Goal: Communication & Community: Answer question/provide support

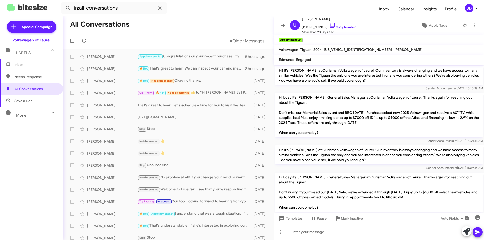
scroll to position [649, 0]
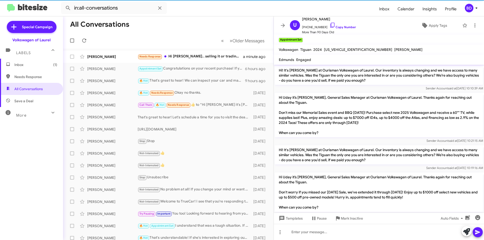
scroll to position [649, 0]
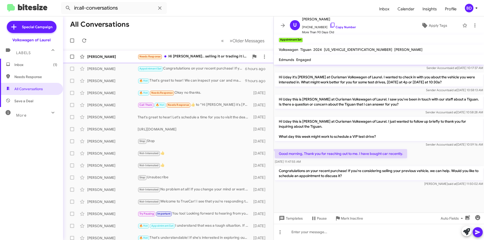
click at [198, 55] on div "Needs Response Hi [PERSON_NAME].. selling it or trading it in?" at bounding box center [194, 57] width 112 height 6
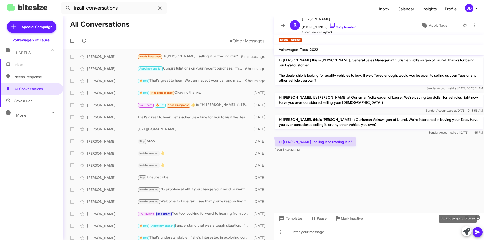
click at [468, 233] on icon at bounding box center [466, 231] width 7 height 7
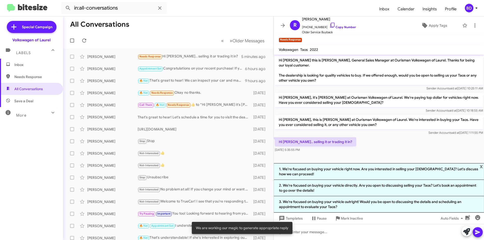
click at [361, 149] on div "Hi [PERSON_NAME].. selling it or trading it in? [DATE] 5:35:55 PM" at bounding box center [379, 144] width 210 height 17
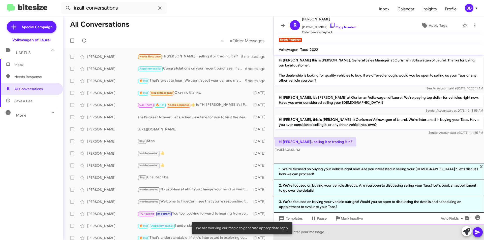
click at [325, 233] on div at bounding box center [379, 232] width 210 height 16
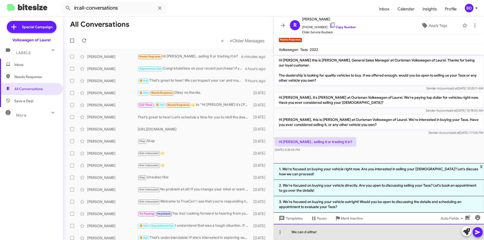
click at [307, 233] on div "We can d either" at bounding box center [379, 232] width 210 height 16
click at [324, 230] on div "We can do either" at bounding box center [379, 232] width 210 height 16
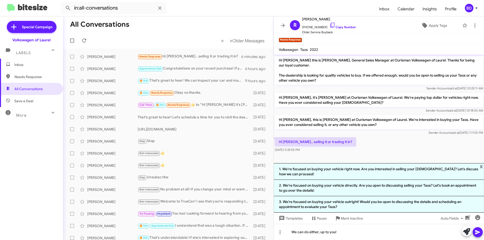
click at [477, 231] on icon at bounding box center [477, 232] width 5 height 4
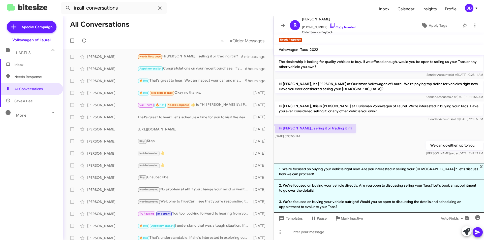
click at [353, 150] on div "We can do either, up to you! [PERSON_NAME] said at [DATE] 5:41:42 PM" at bounding box center [379, 148] width 210 height 17
